Goal: Task Accomplishment & Management: Use online tool/utility

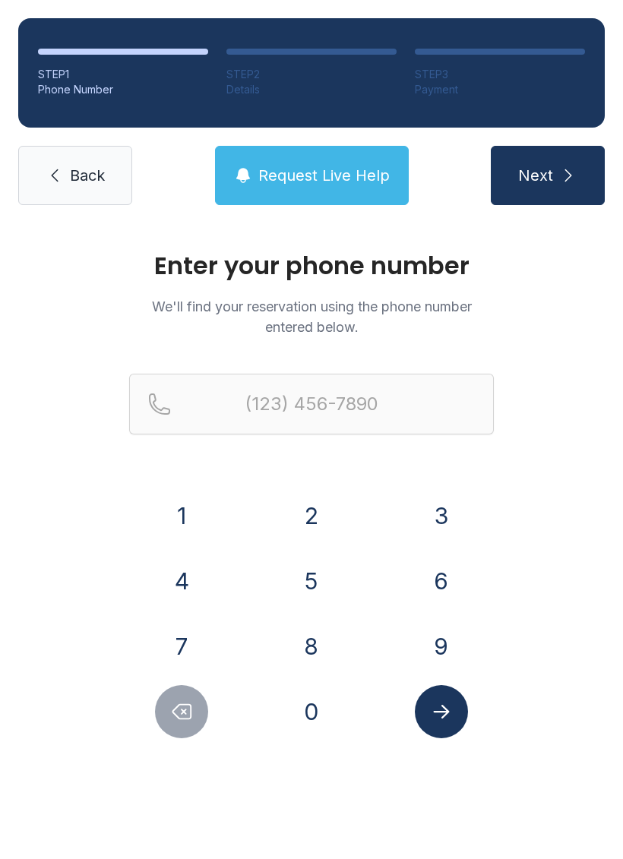
click at [445, 581] on button "6" at bounding box center [441, 581] width 53 height 53
click at [202, 578] on button "4" at bounding box center [181, 581] width 53 height 53
click at [311, 580] on button "5" at bounding box center [311, 581] width 53 height 53
click at [311, 516] on button "2" at bounding box center [311, 515] width 53 height 53
click at [317, 516] on button "2" at bounding box center [311, 515] width 53 height 53
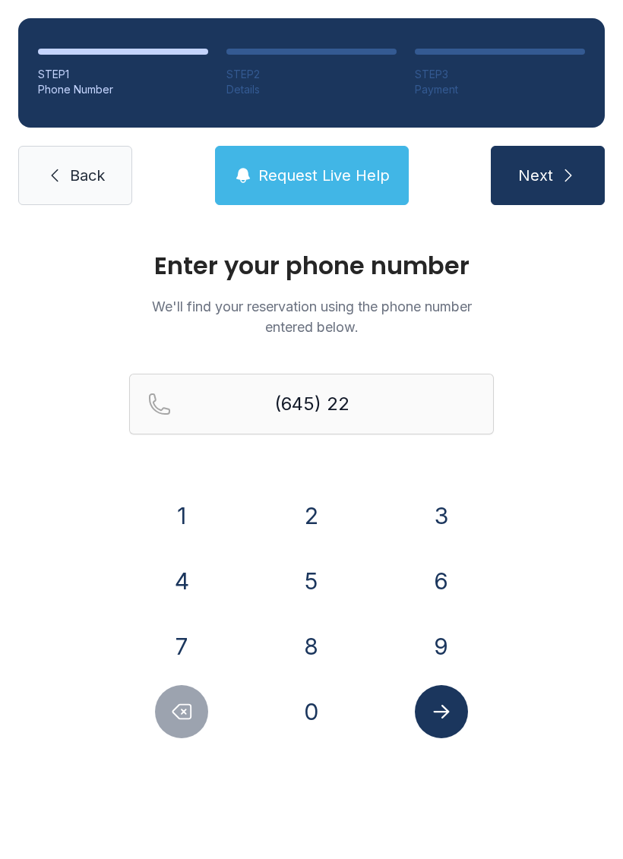
click at [424, 504] on button "3" at bounding box center [441, 515] width 53 height 53
click at [448, 500] on button "3" at bounding box center [441, 515] width 53 height 53
click at [315, 718] on button "0" at bounding box center [311, 711] width 53 height 53
click at [185, 638] on button "7" at bounding box center [181, 646] width 53 height 53
click at [169, 567] on button "4" at bounding box center [181, 581] width 53 height 53
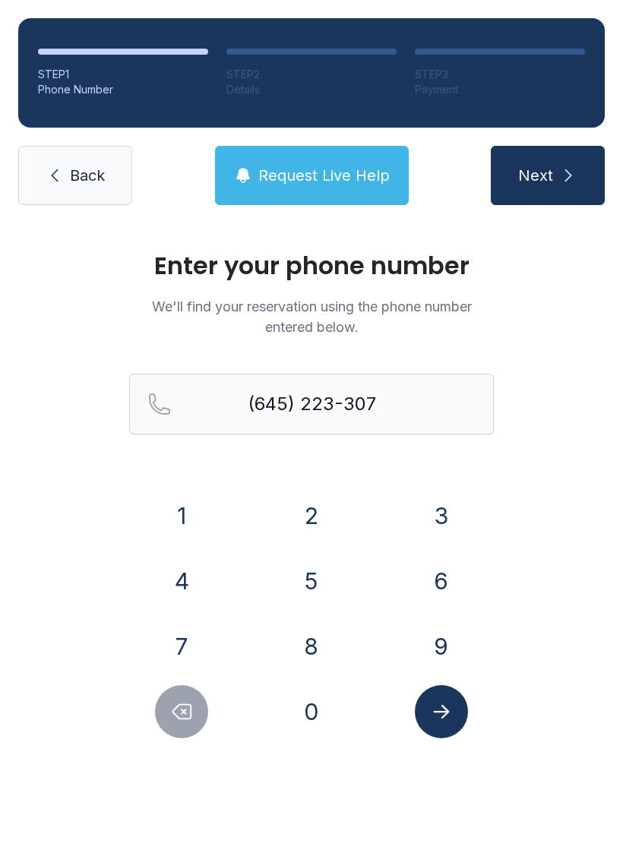
type input "(645) 223-3074"
click at [444, 706] on icon "Submit lookup form" at bounding box center [441, 712] width 23 height 23
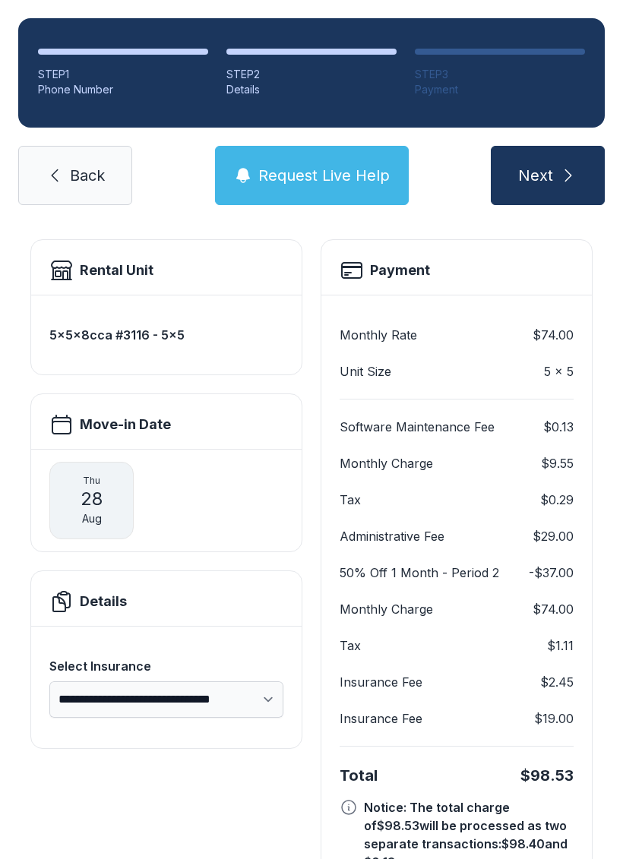
scroll to position [96, 0]
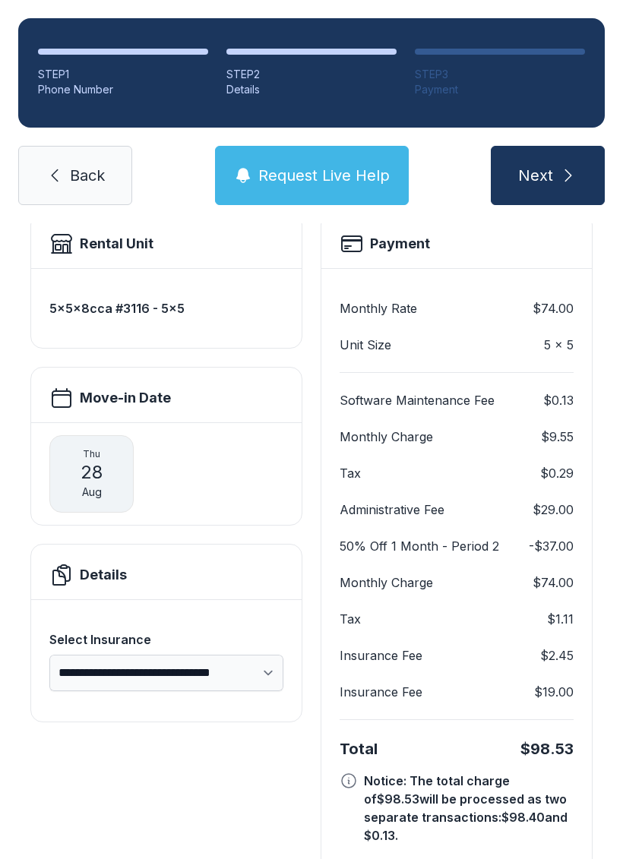
click at [239, 678] on select "**********" at bounding box center [166, 673] width 234 height 36
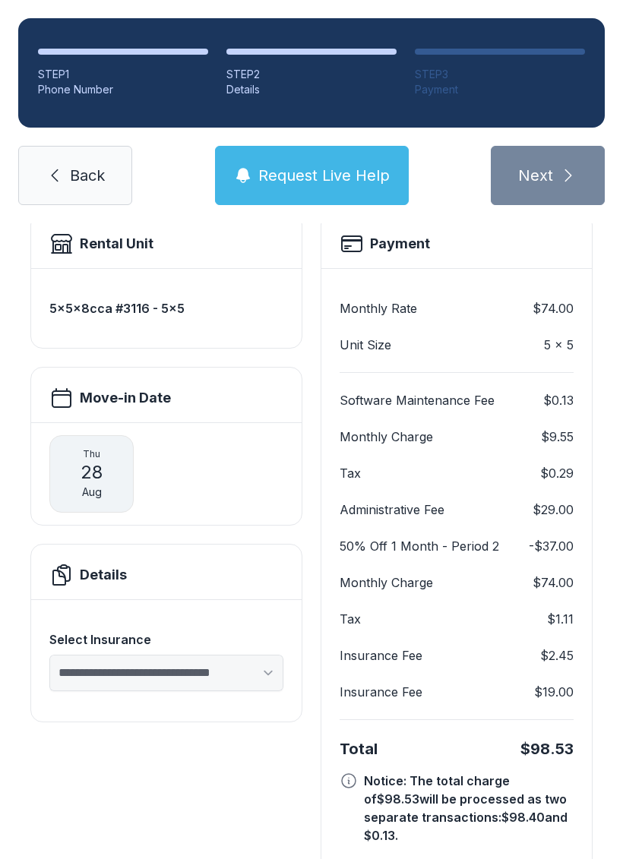
select select "****"
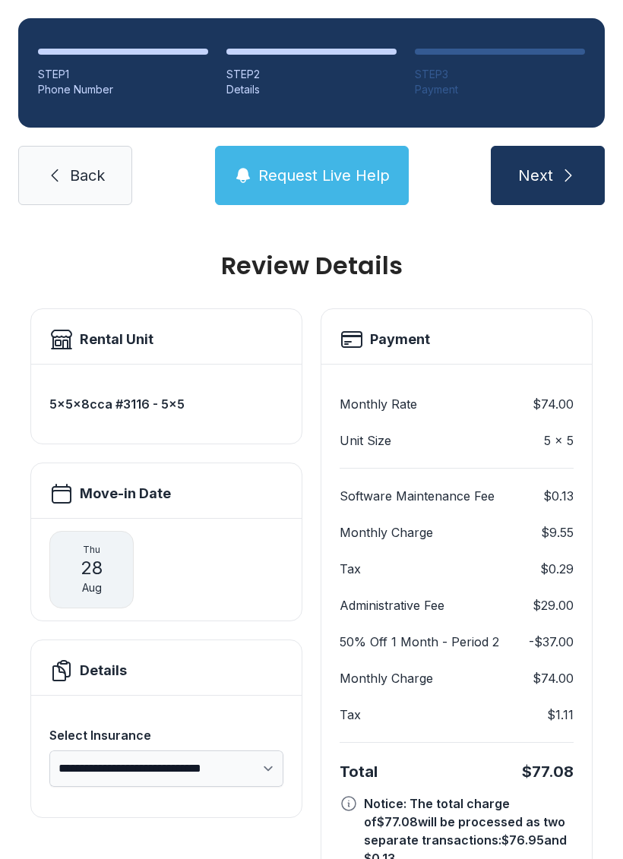
scroll to position [0, 0]
click at [52, 168] on icon at bounding box center [55, 175] width 18 height 18
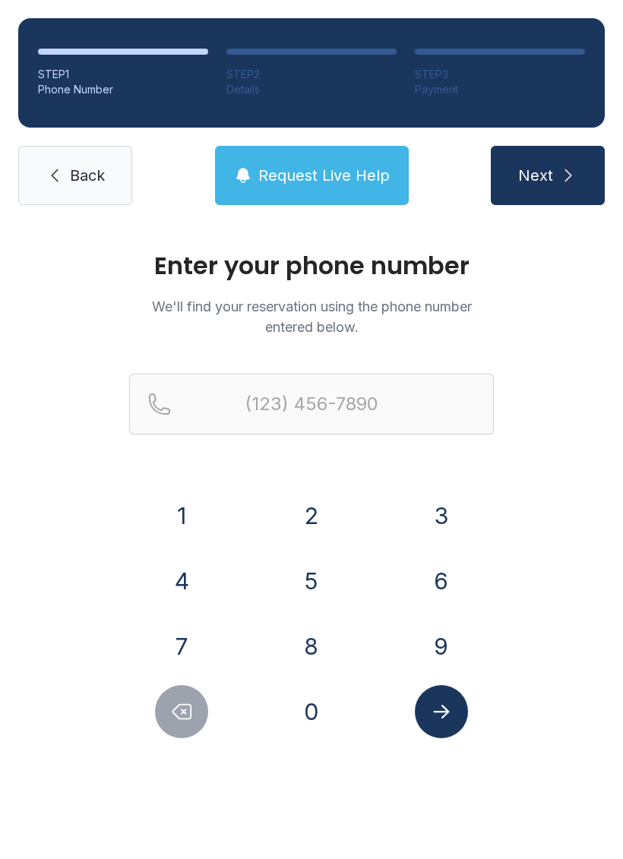
click at [440, 569] on button "6" at bounding box center [441, 581] width 53 height 53
click at [176, 582] on button "4" at bounding box center [181, 581] width 53 height 53
click at [309, 572] on button "5" at bounding box center [311, 581] width 53 height 53
click at [305, 514] on button "2" at bounding box center [311, 515] width 53 height 53
click at [309, 514] on button "2" at bounding box center [311, 515] width 53 height 53
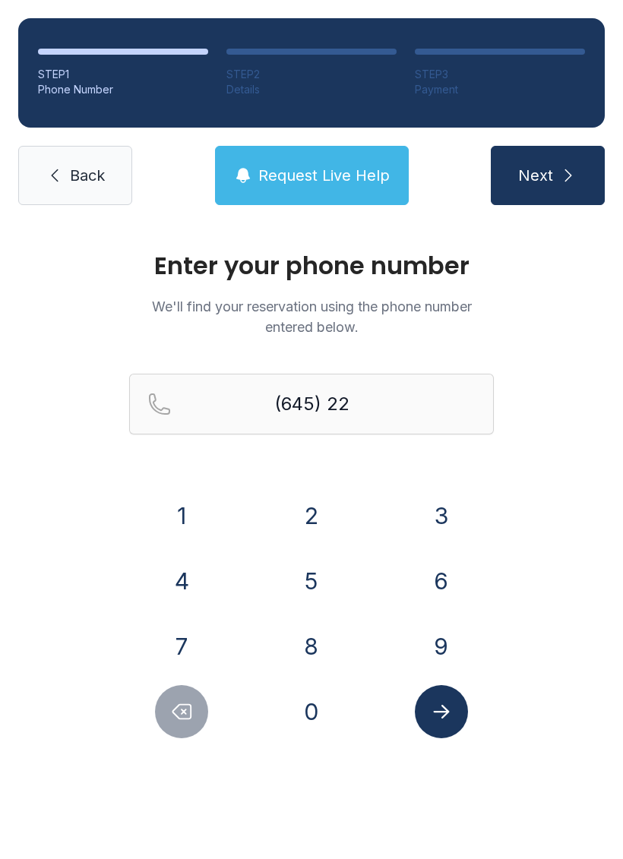
click at [441, 495] on button "3" at bounding box center [441, 515] width 53 height 53
click at [445, 505] on button "3" at bounding box center [441, 515] width 53 height 53
click at [318, 716] on button "0" at bounding box center [311, 711] width 53 height 53
click at [185, 640] on button "7" at bounding box center [181, 646] width 53 height 53
click at [178, 572] on button "4" at bounding box center [181, 581] width 53 height 53
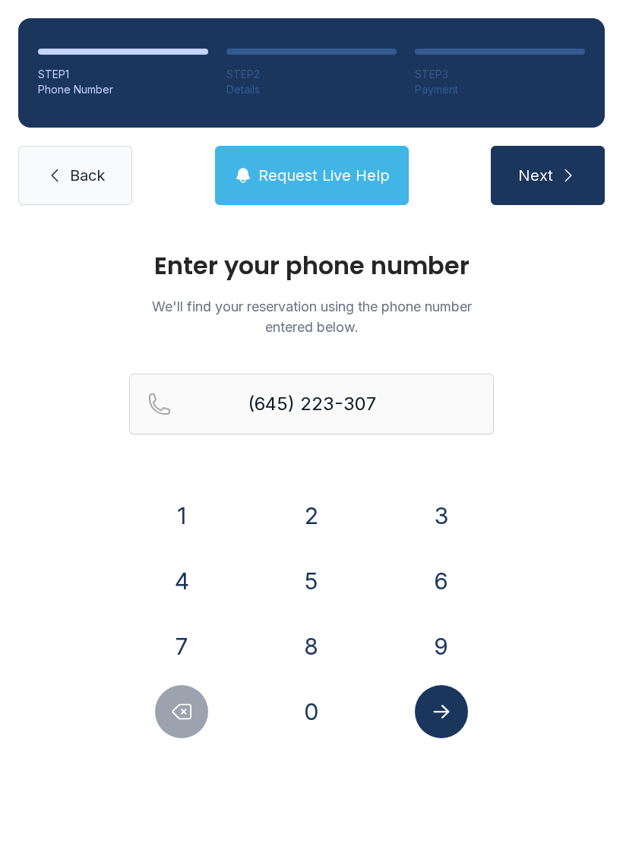
type input "(645) 223-3074"
click at [95, 171] on span "Back" at bounding box center [87, 175] width 35 height 21
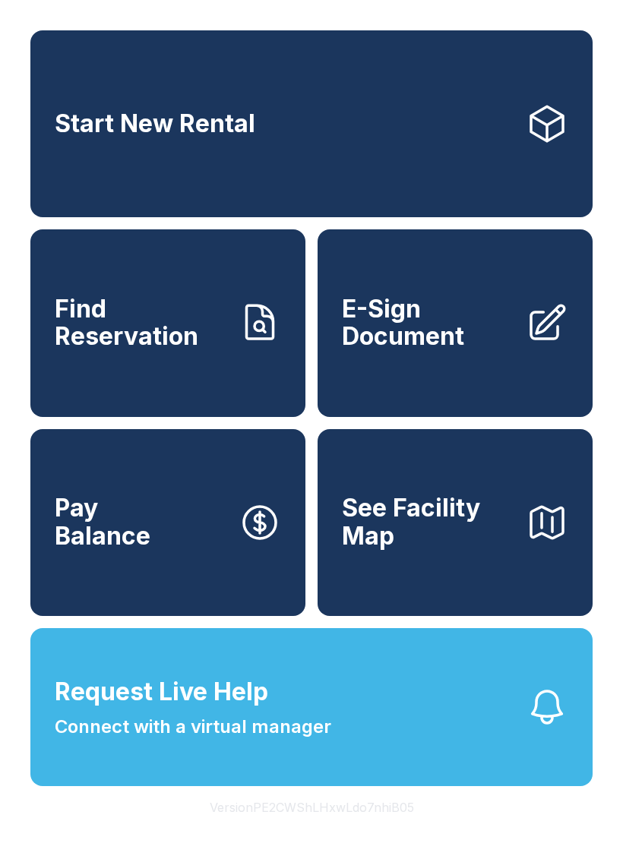
click at [453, 309] on link "E-Sign Document" at bounding box center [455, 322] width 275 height 187
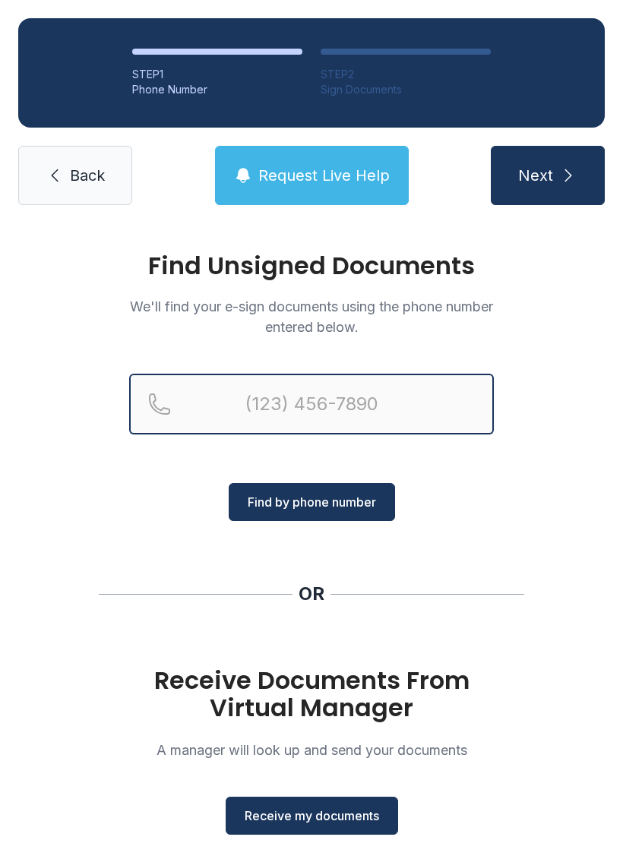
click at [398, 394] on input "Reservation phone number" at bounding box center [311, 404] width 365 height 61
type input "("
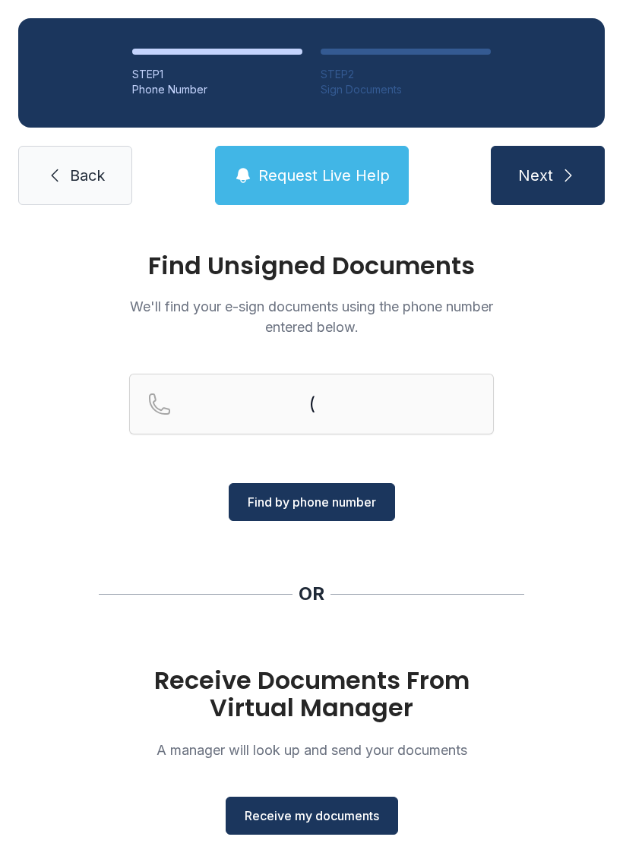
click at [534, 470] on div "Find Unsigned Documents We'll find your e-sign documents using the phone number…" at bounding box center [311, 559] width 623 height 673
click at [337, 818] on span "Receive my documents" at bounding box center [312, 816] width 135 height 18
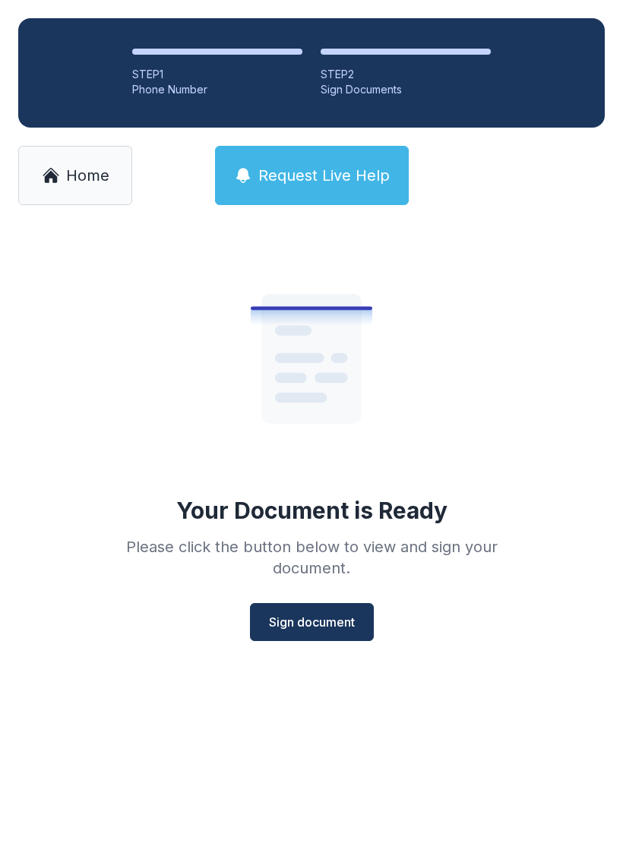
click at [280, 629] on span "Sign document" at bounding box center [312, 622] width 86 height 18
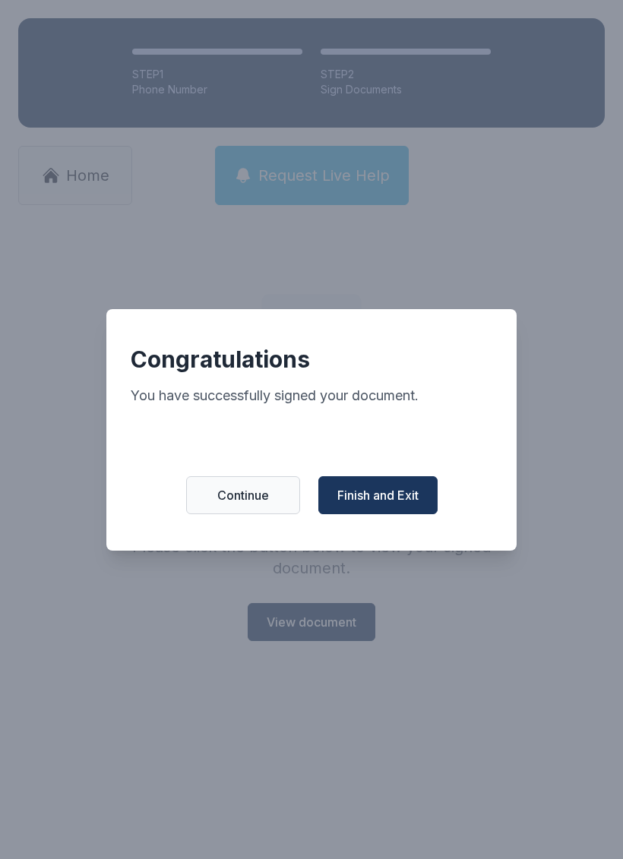
click at [400, 501] on span "Finish and Exit" at bounding box center [377, 495] width 81 height 18
